Goal: Browse casually

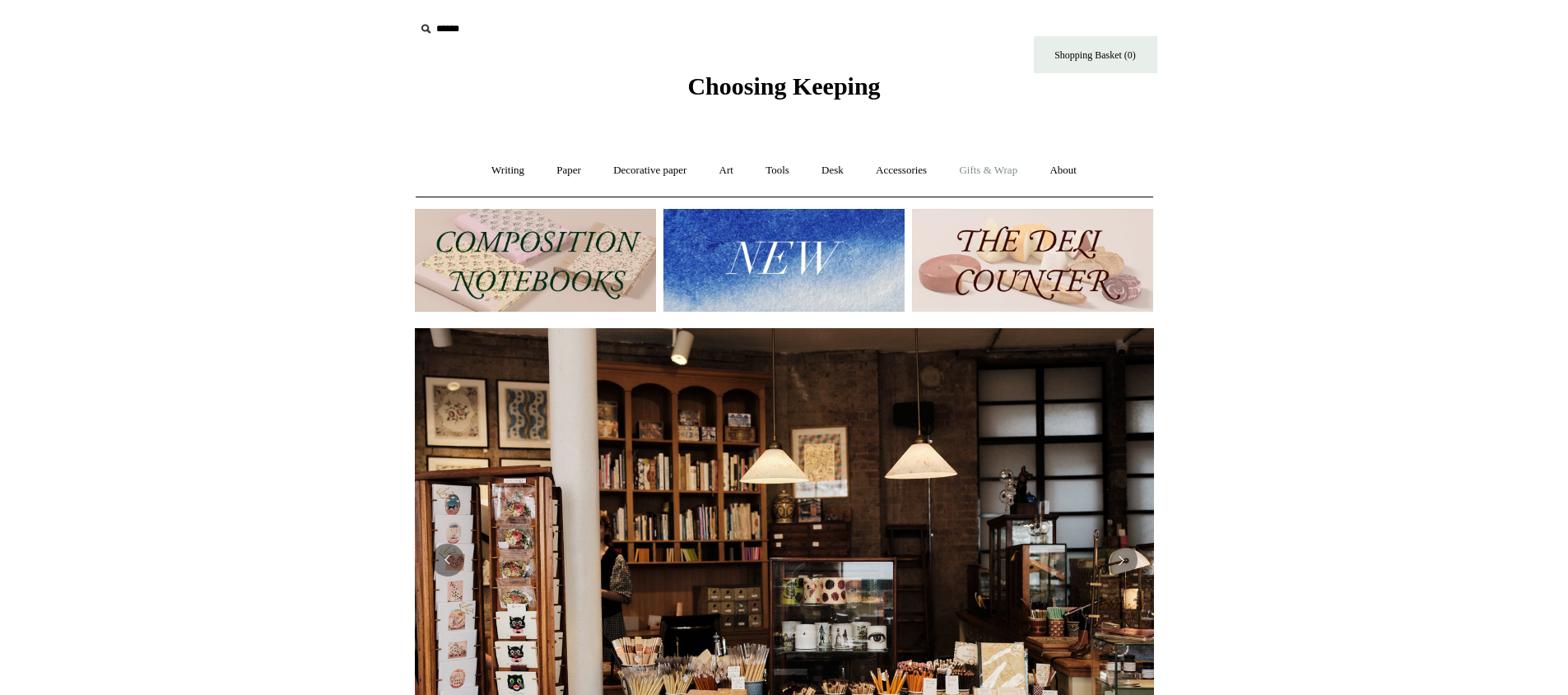
click at [967, 162] on link "Gifts & Wrap +" at bounding box center [988, 170] width 88 height 43
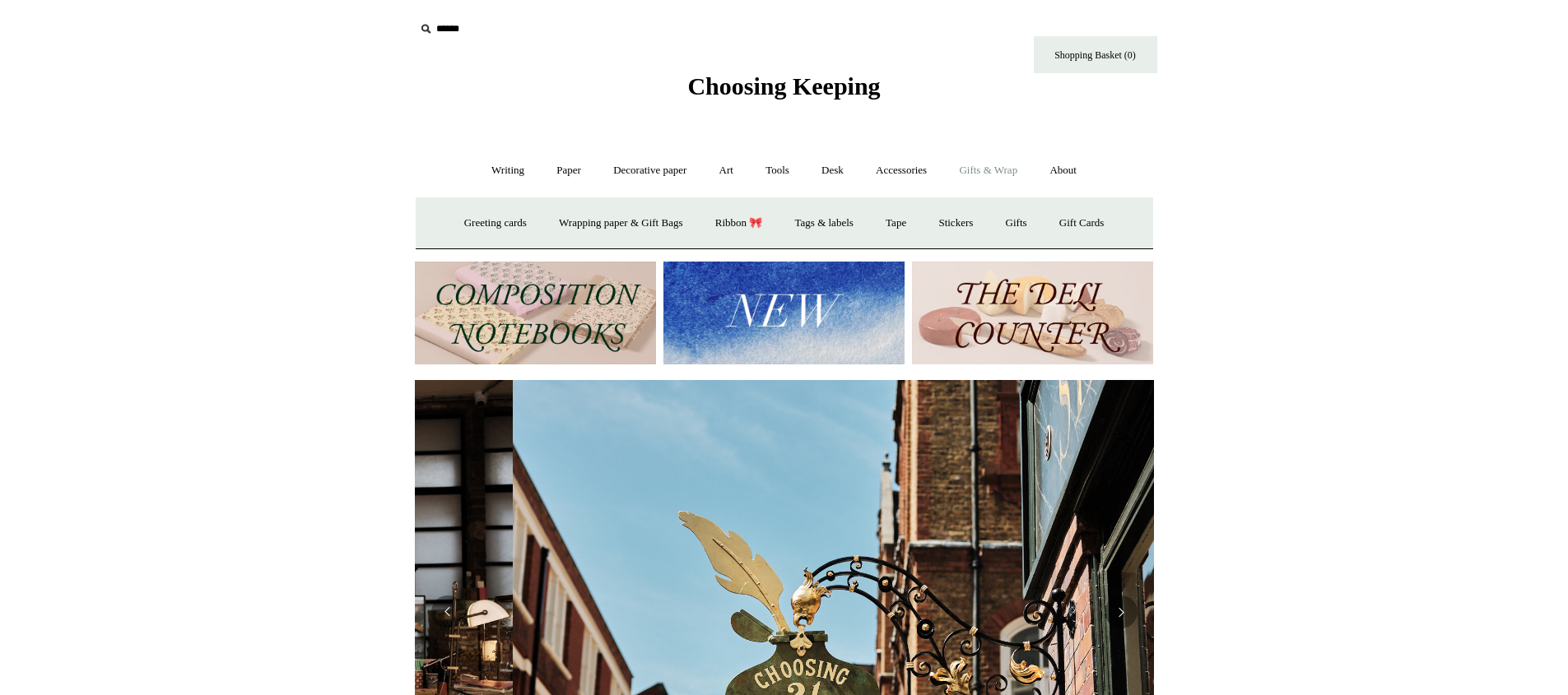
scroll to position [0, 739]
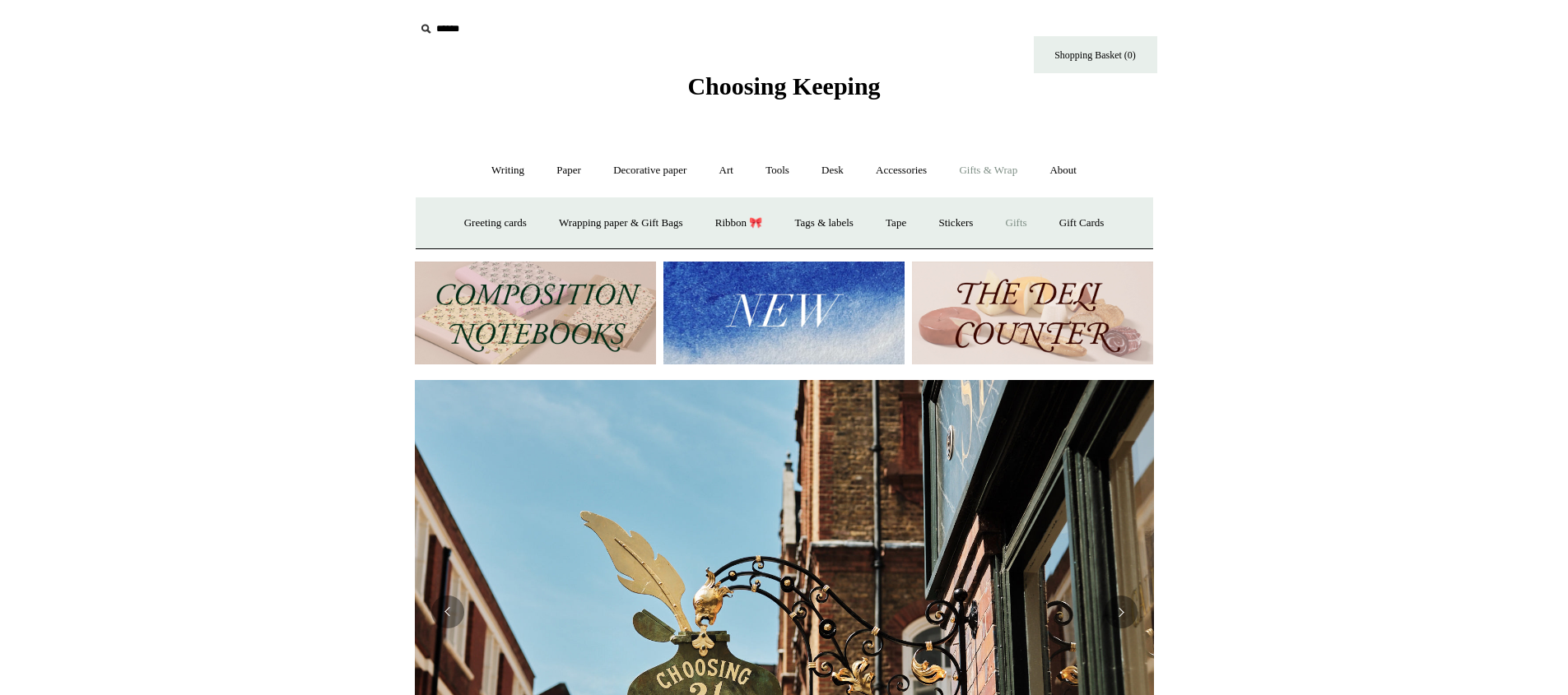
click at [1024, 216] on link "Gifts +" at bounding box center [1016, 223] width 51 height 43
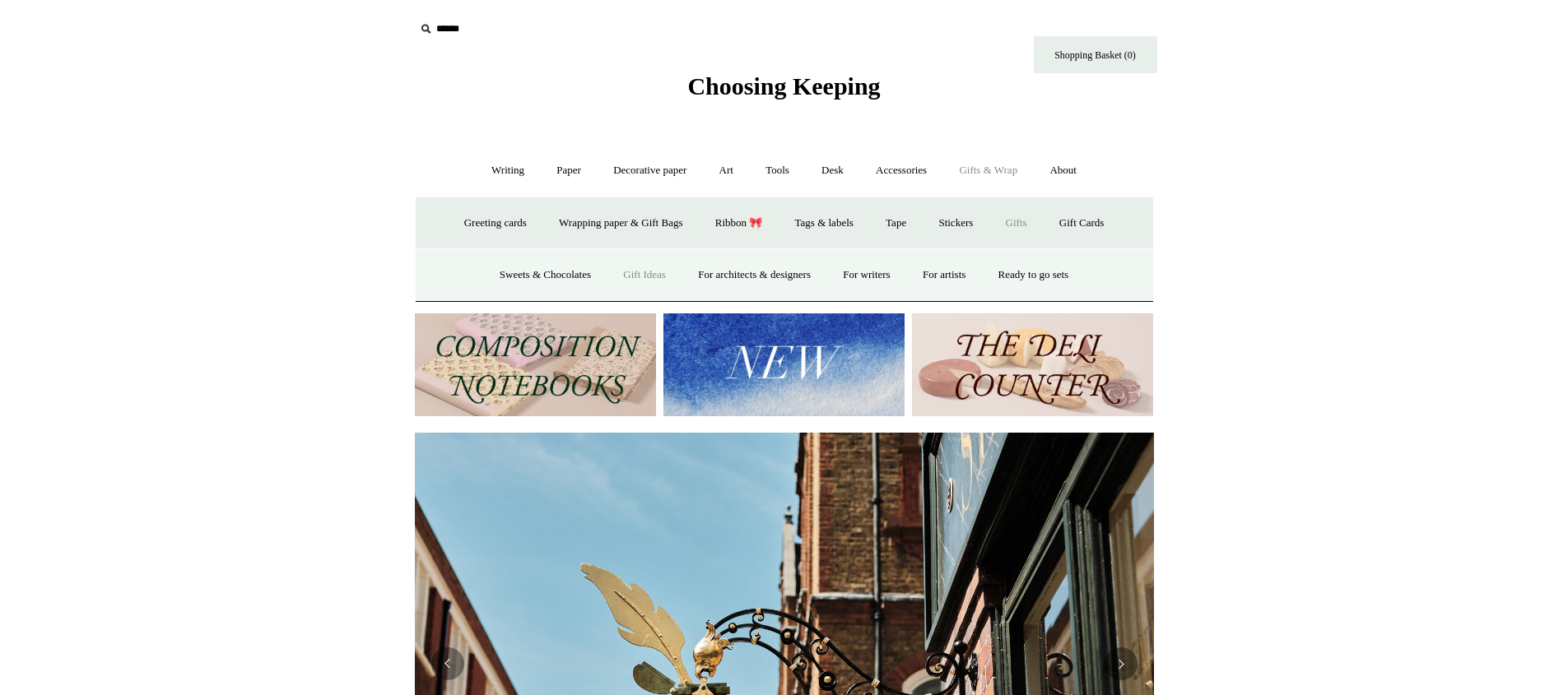
click at [628, 273] on link "Gift Ideas" at bounding box center [644, 274] width 73 height 43
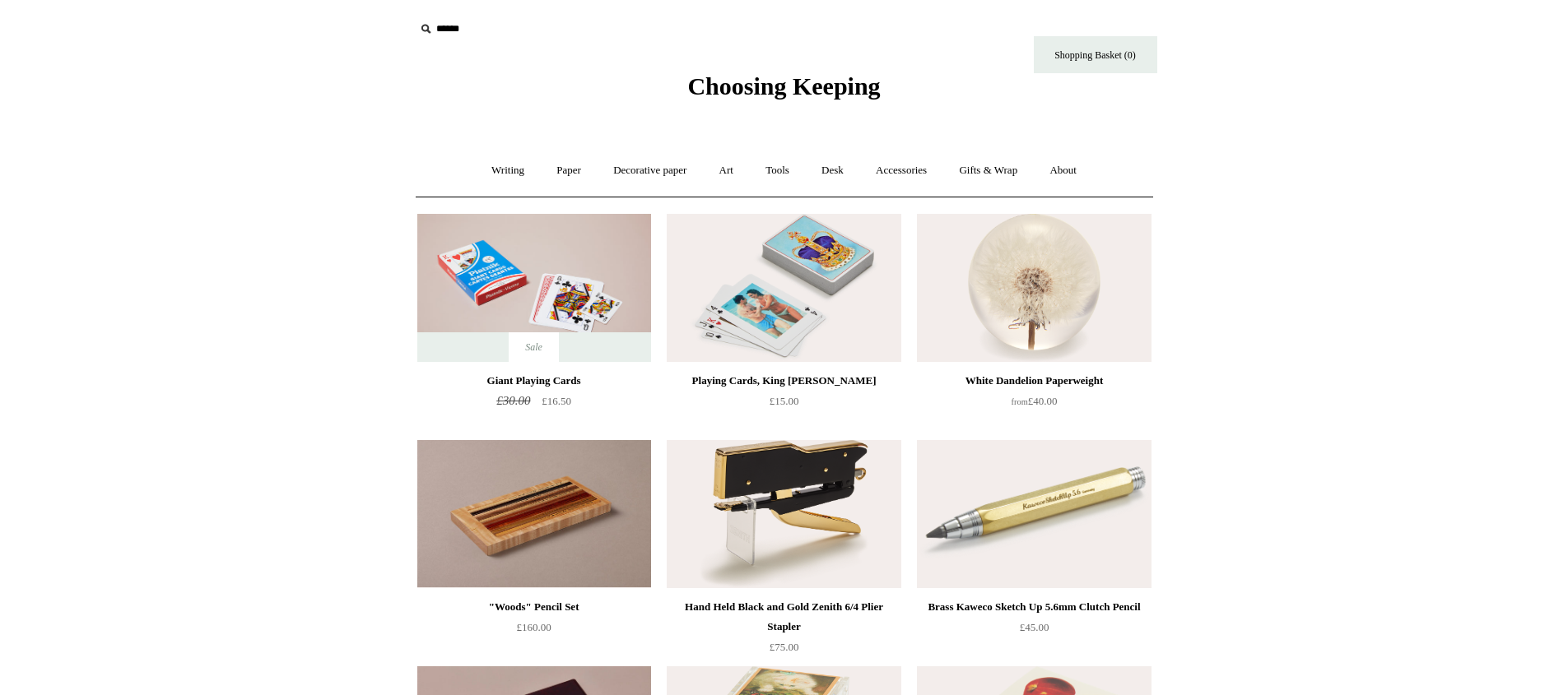
click at [541, 173] on link "Paper +" at bounding box center [568, 170] width 54 height 43
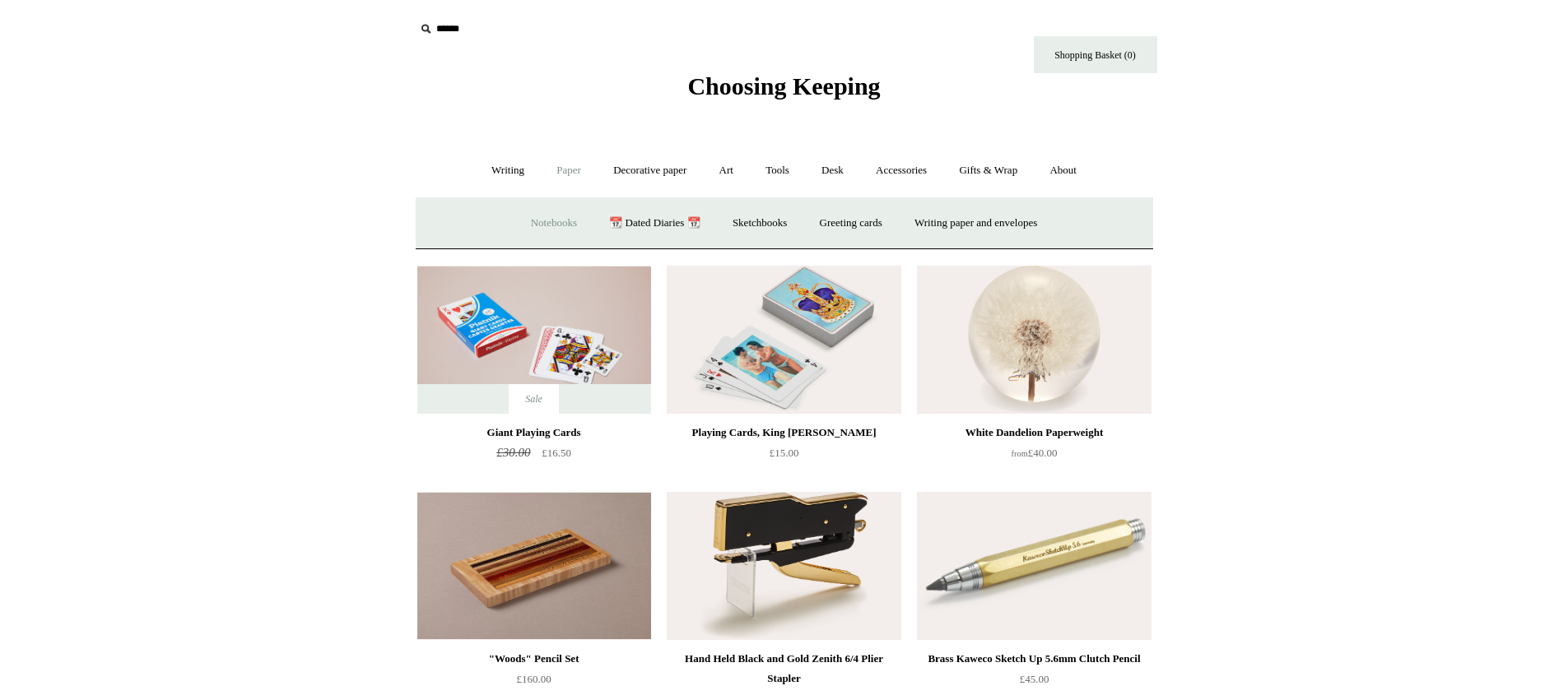
click at [556, 215] on link "Notebooks +" at bounding box center [553, 223] width 75 height 43
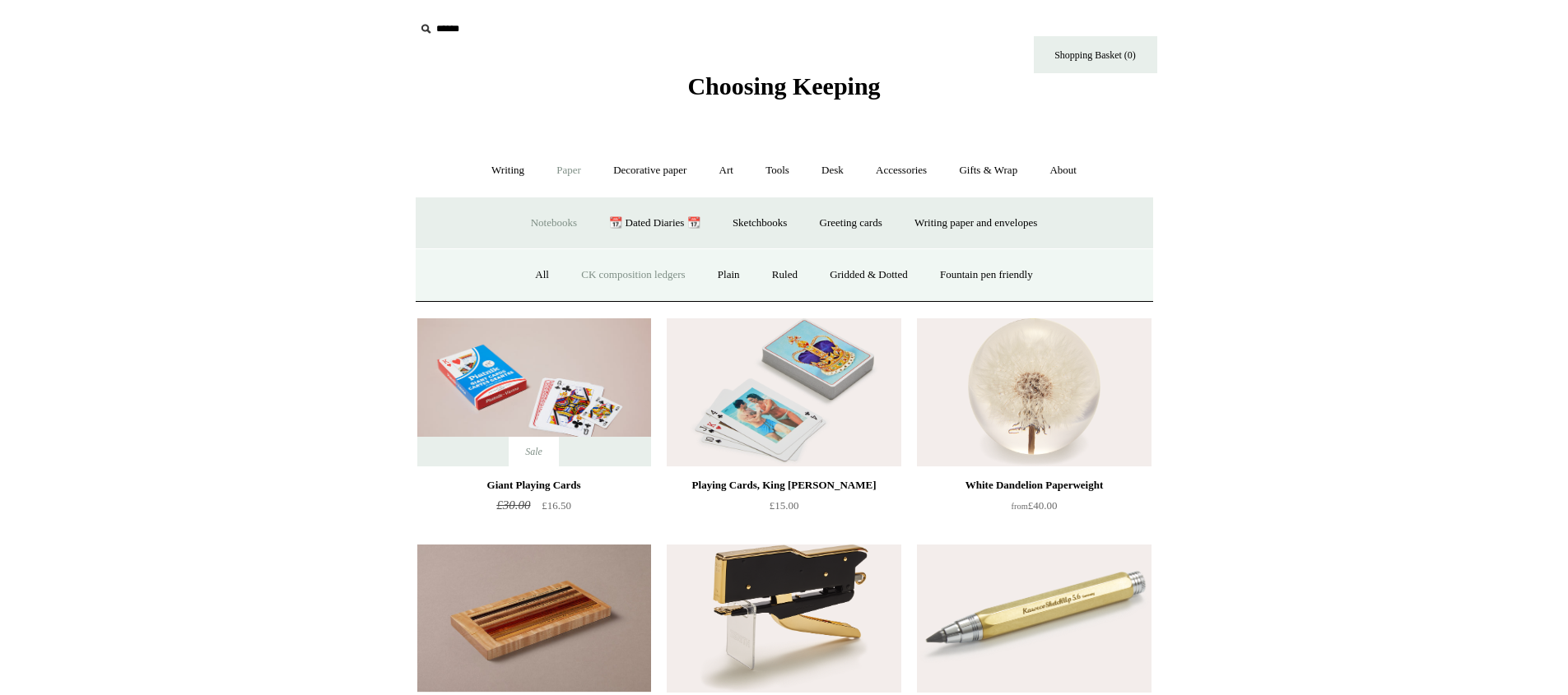
click at [583, 277] on link "CK composition ledgers" at bounding box center [633, 274] width 133 height 43
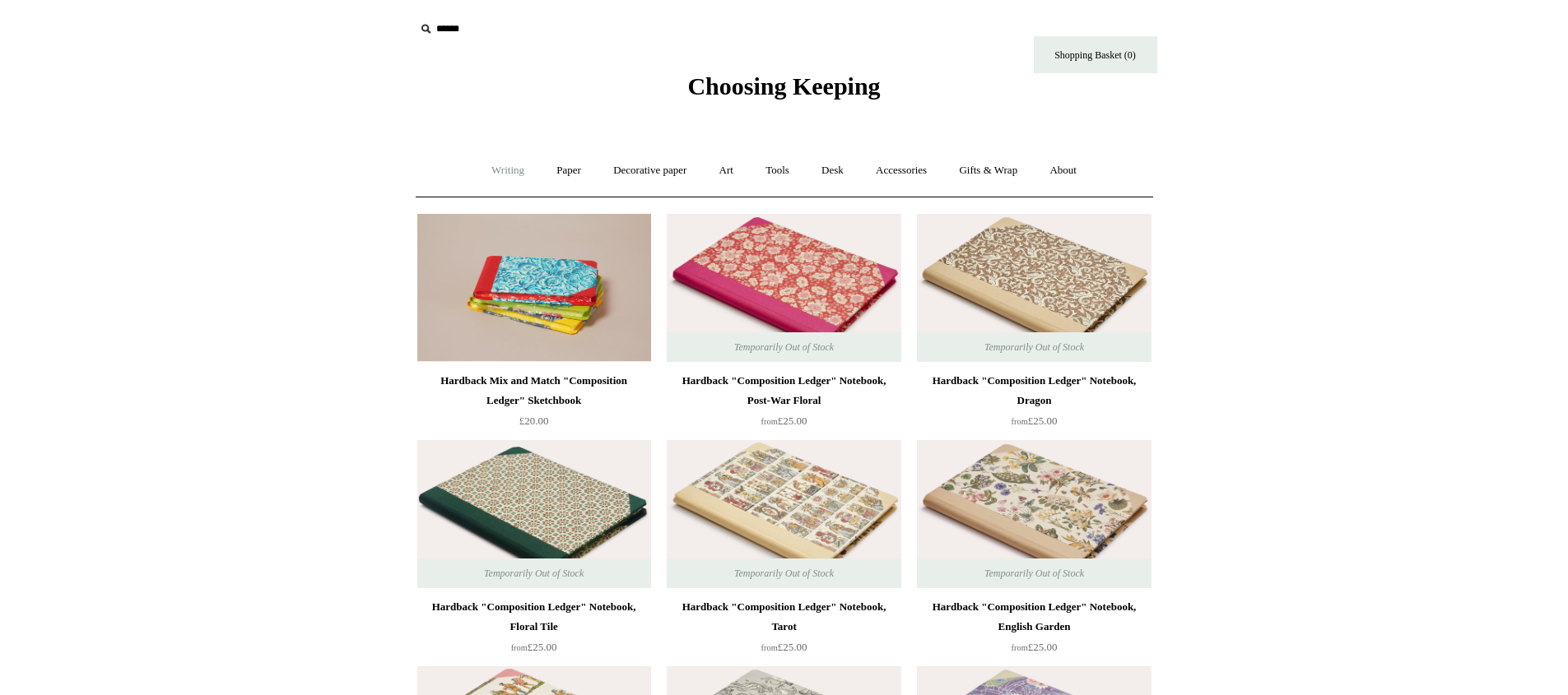
click at [493, 176] on link "Writing +" at bounding box center [508, 170] width 63 height 43
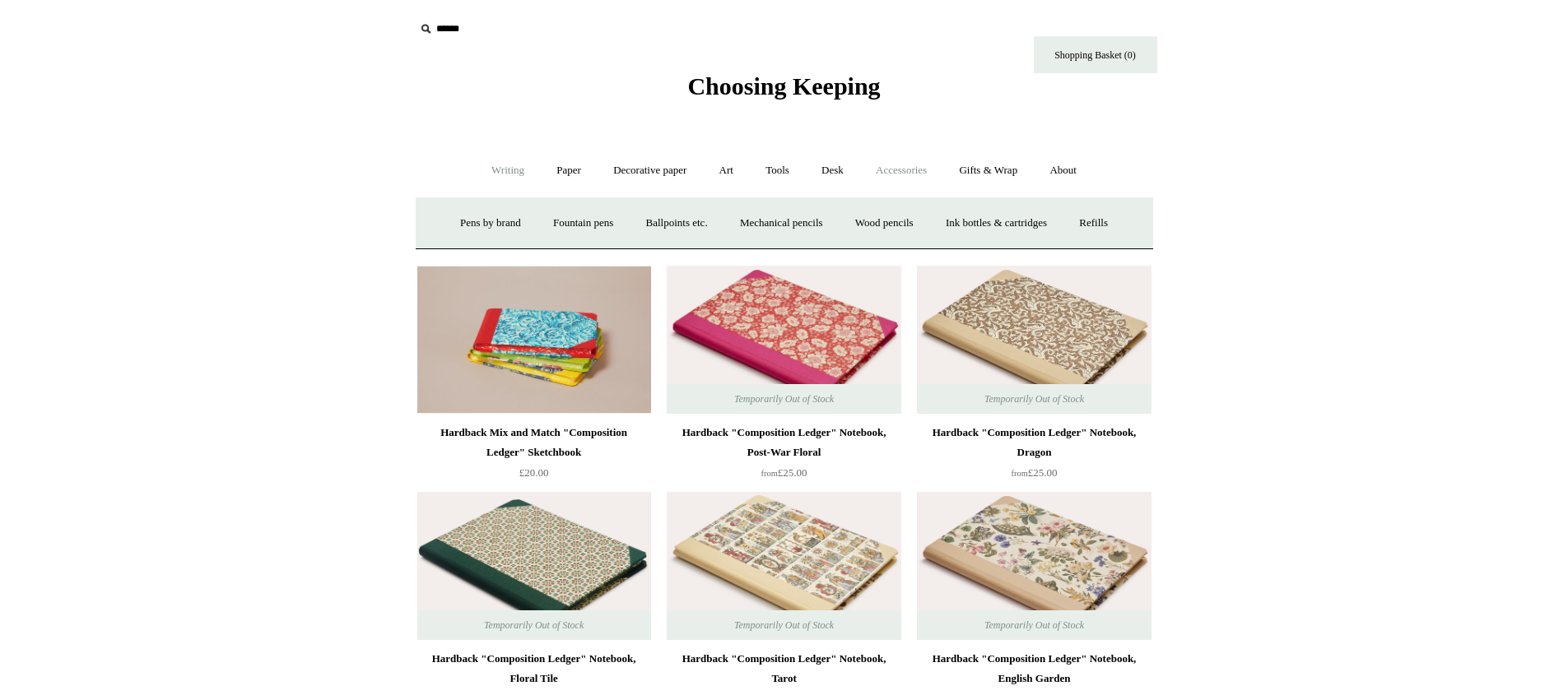
click at [888, 165] on link "Accessories +" at bounding box center [901, 170] width 81 height 43
click at [852, 218] on link "Ceramics +" at bounding box center [844, 223] width 70 height 43
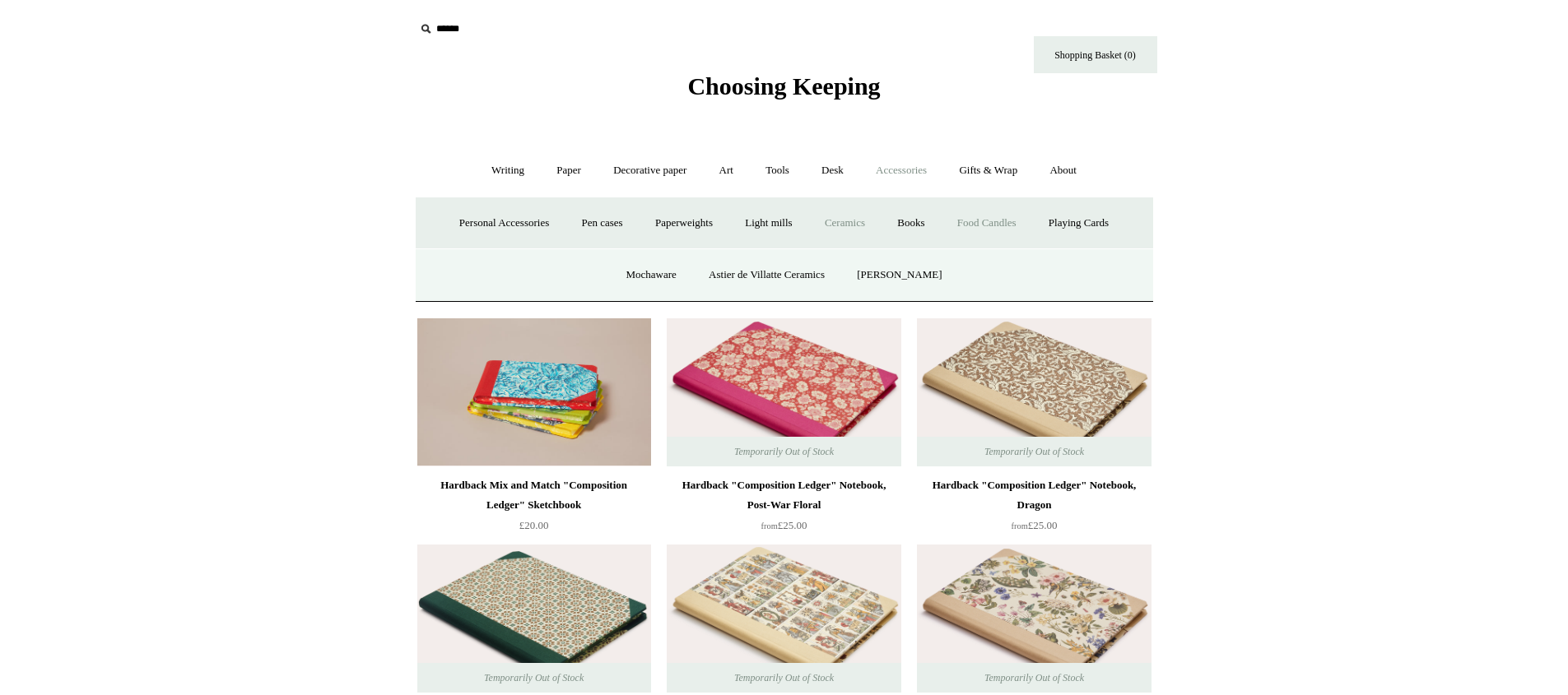
click at [969, 225] on link "Food Candles" at bounding box center [987, 223] width 89 height 43
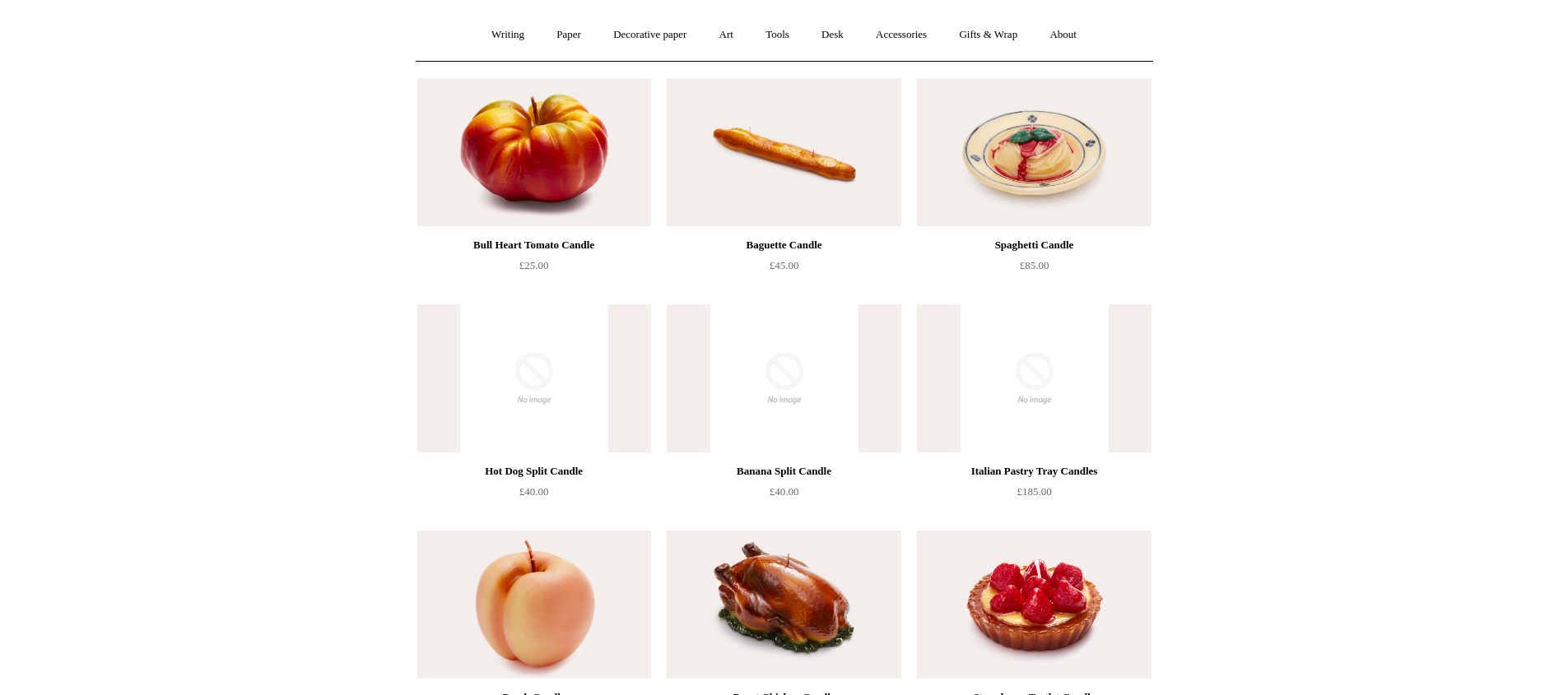
scroll to position [40, 0]
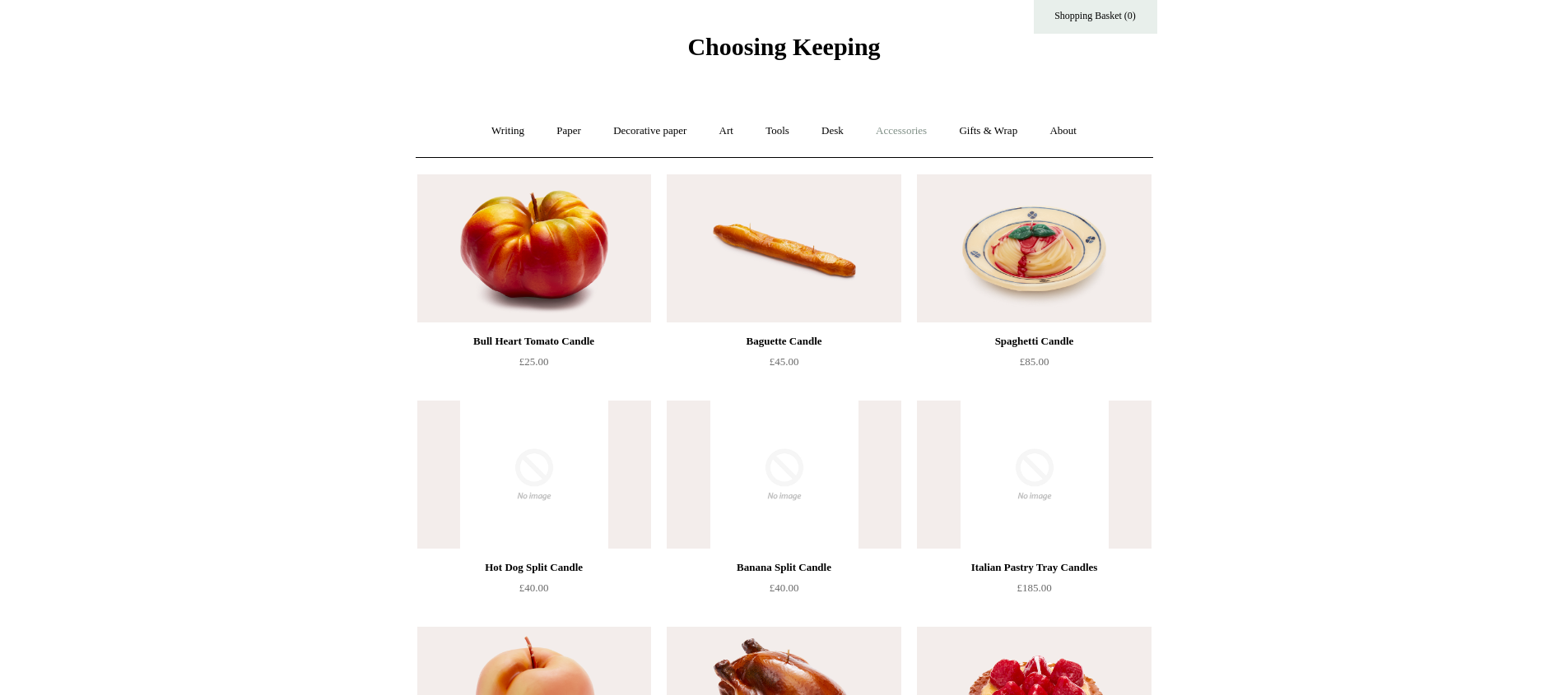
click at [903, 123] on link "Accessories +" at bounding box center [901, 131] width 81 height 43
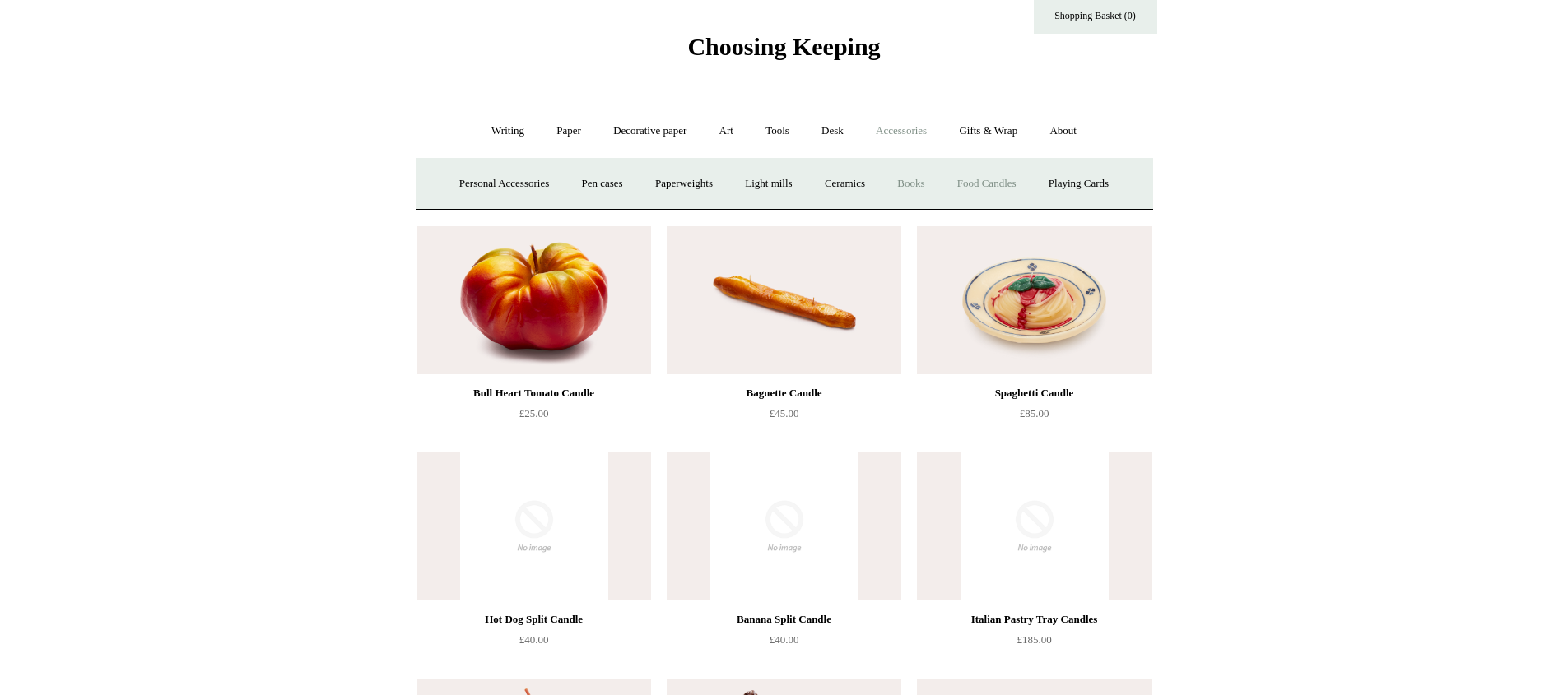
click at [933, 182] on link "Books" at bounding box center [911, 183] width 57 height 43
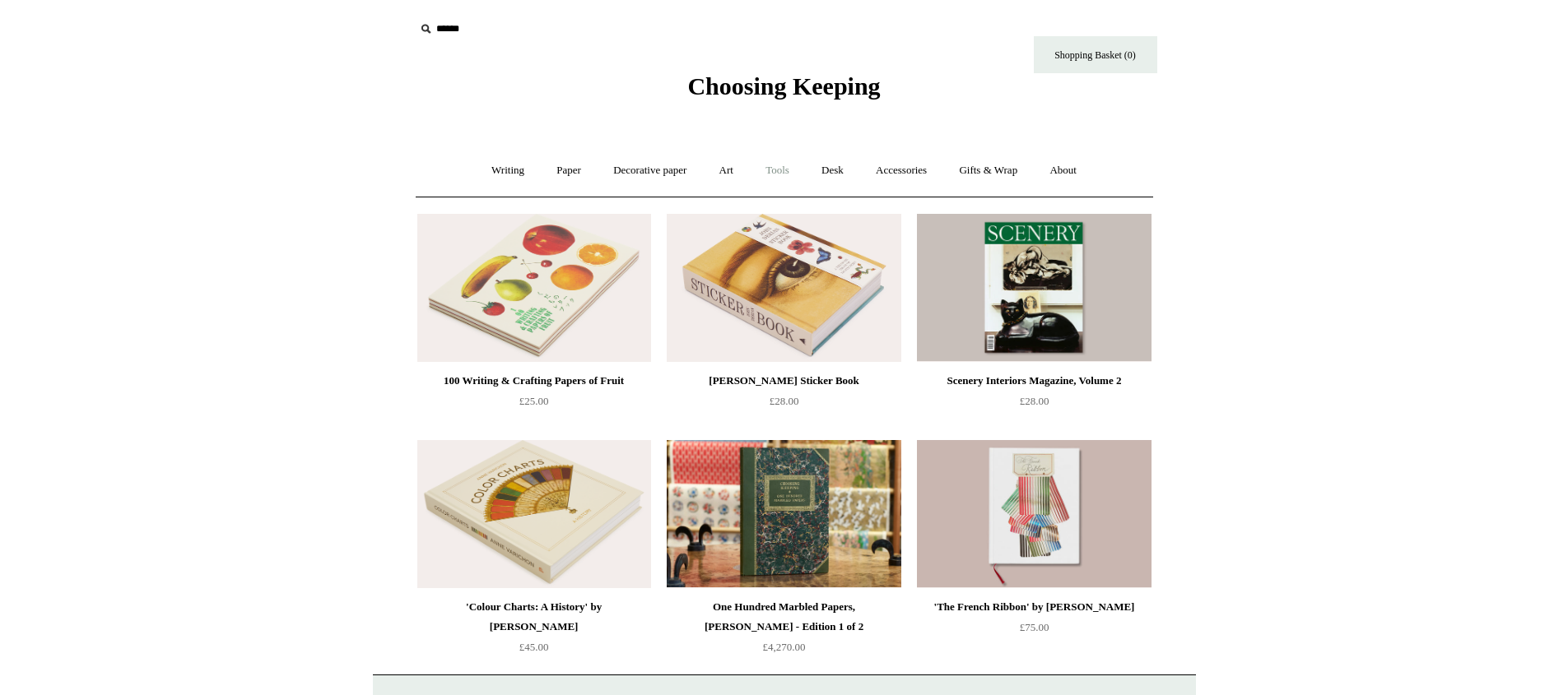
click at [780, 174] on link "Tools +" at bounding box center [777, 170] width 53 height 43
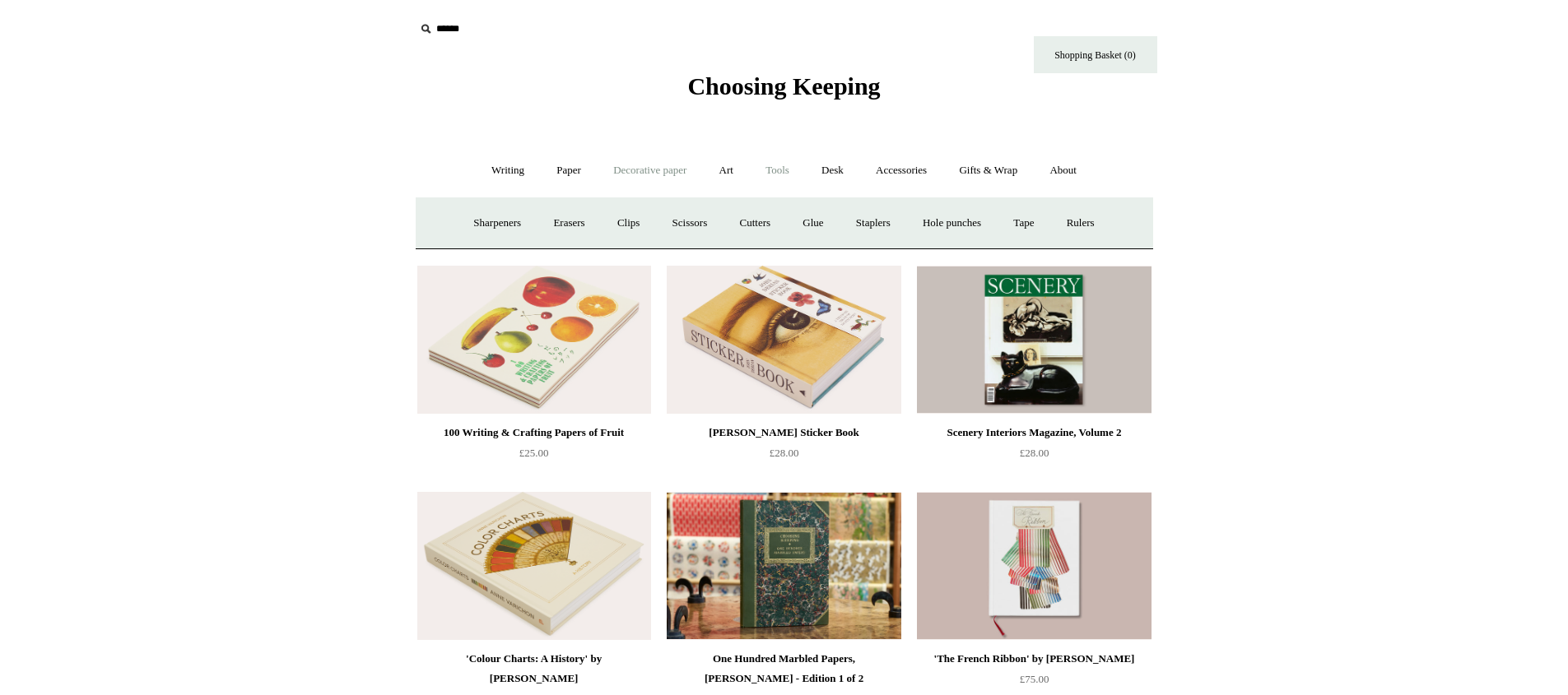
click at [662, 171] on link "Decorative paper +" at bounding box center [649, 170] width 103 height 43
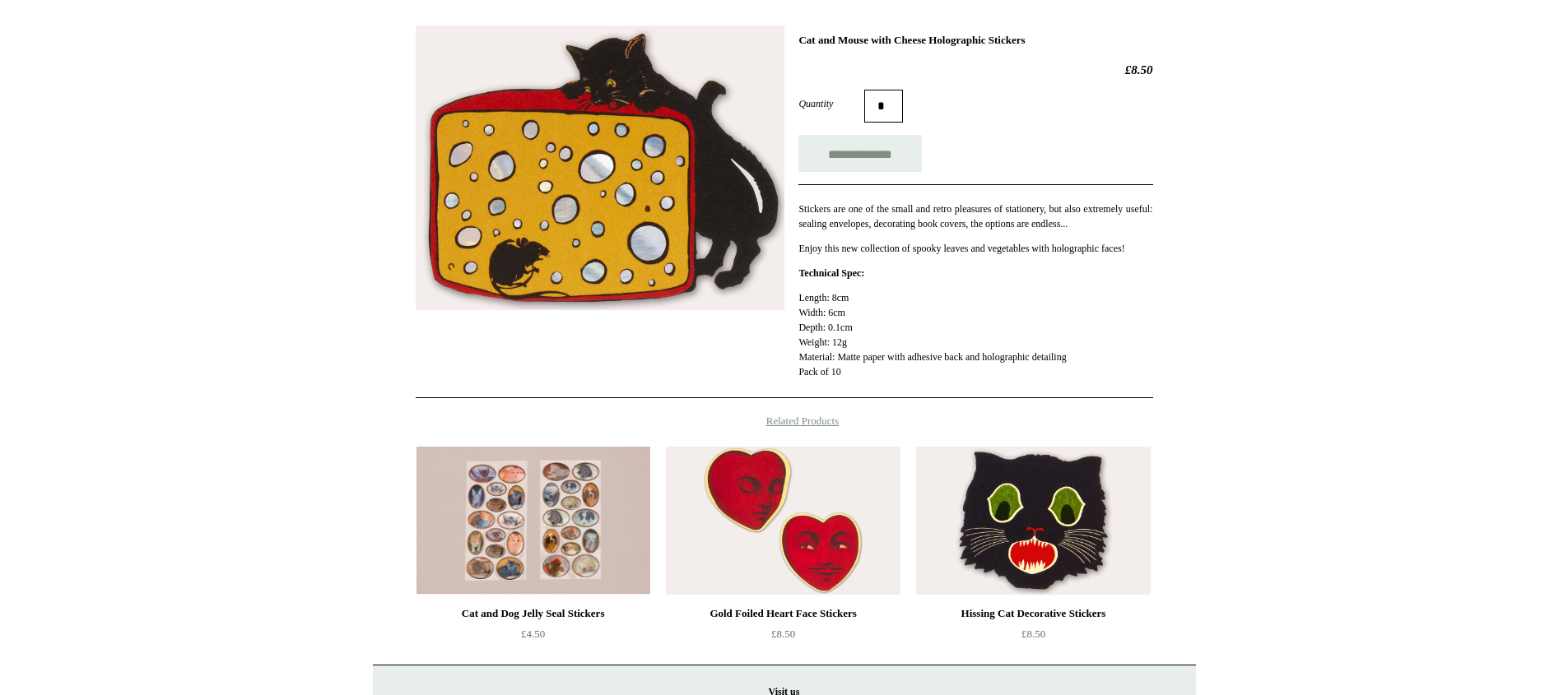
scroll to position [337, 0]
